Goal: Task Accomplishment & Management: Use online tool/utility

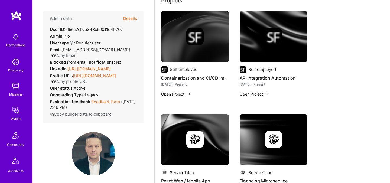
click at [131, 19] on button "Details" at bounding box center [130, 19] width 14 height 16
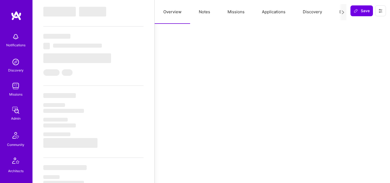
select select "Right Now"
select select "5"
select select "4"
select select "6"
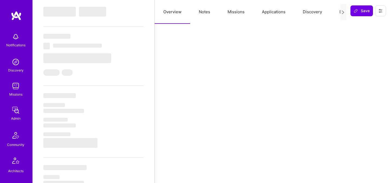
select select "US"
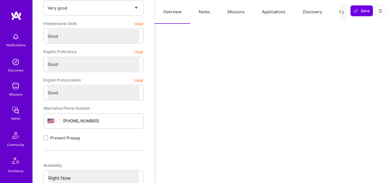
click at [337, 11] on button "Evaluation" at bounding box center [349, 12] width 37 height 24
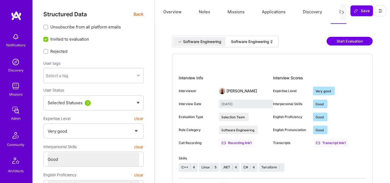
click at [254, 44] on div "Software Engineering 2" at bounding box center [252, 41] width 42 height 5
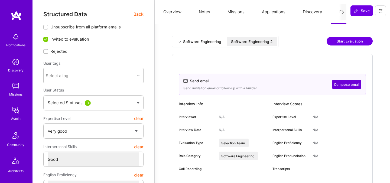
click at [138, 15] on span "Back" at bounding box center [139, 14] width 10 height 7
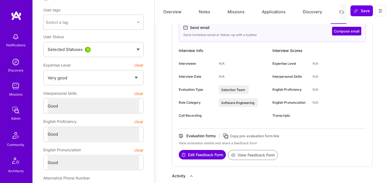
scroll to position [55, 0]
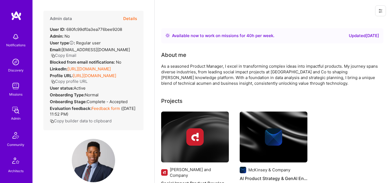
click at [131, 18] on button "Details" at bounding box center [130, 19] width 14 height 16
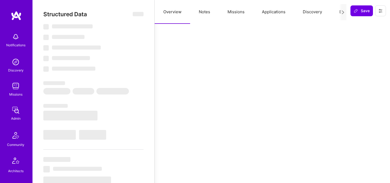
select select "Right Now"
select select "5"
select select "7"
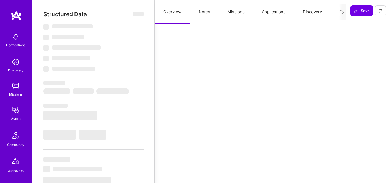
select select "US"
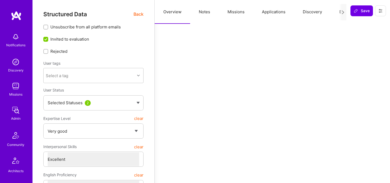
click at [336, 12] on button "Evaluation" at bounding box center [349, 12] width 37 height 24
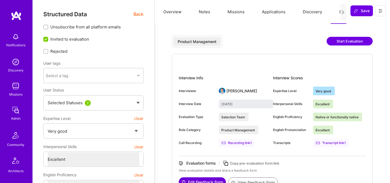
click at [139, 16] on span "Back" at bounding box center [139, 14] width 10 height 7
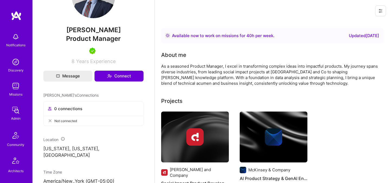
scroll to position [104, 0]
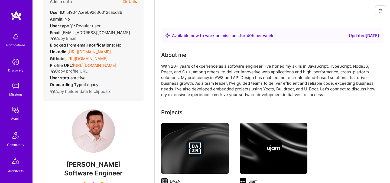
scroll to position [48, 0]
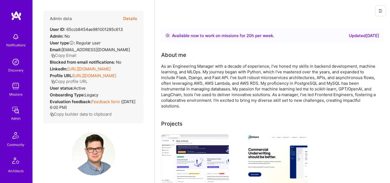
click at [131, 20] on button "Details" at bounding box center [130, 19] width 14 height 16
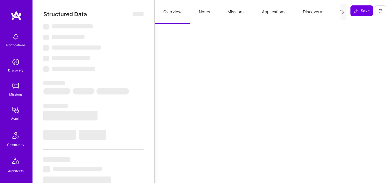
click at [338, 11] on button "Evaluation" at bounding box center [349, 12] width 37 height 24
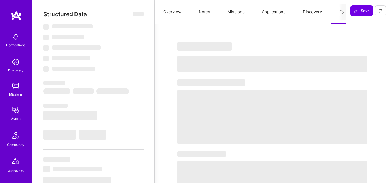
select select "Right Now"
select select "5"
select select "7"
select select "6"
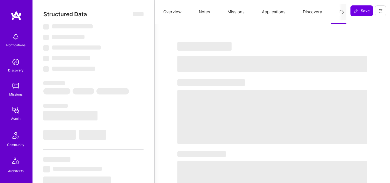
select select "PL"
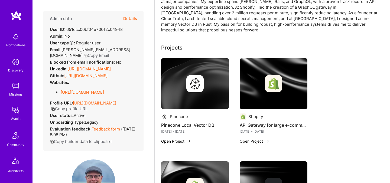
click at [131, 19] on button "Details" at bounding box center [130, 19] width 14 height 16
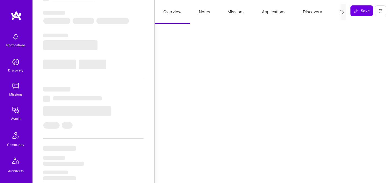
click at [338, 12] on button "Evaluation" at bounding box center [349, 12] width 37 height 24
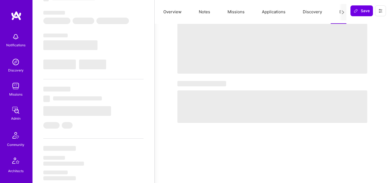
select select "Right Now"
select select "7"
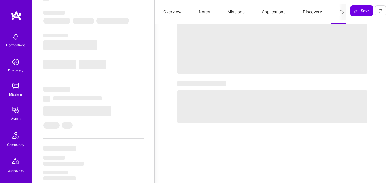
select select "US"
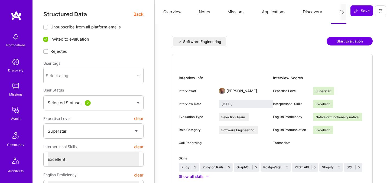
click at [235, 12] on button "Missions" at bounding box center [236, 12] width 34 height 24
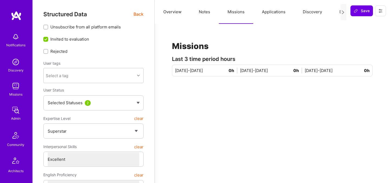
click at [335, 12] on button "Evaluation" at bounding box center [349, 12] width 37 height 24
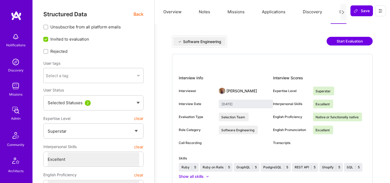
click at [231, 15] on button "Missions" at bounding box center [236, 12] width 34 height 24
